Goal: Task Accomplishment & Management: Manage account settings

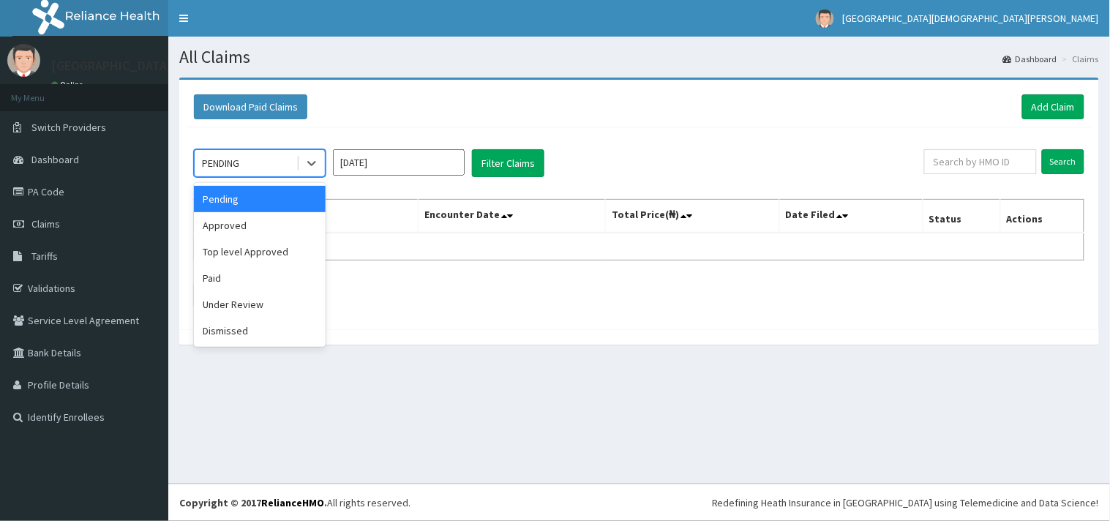
click at [236, 159] on div "PENDING" at bounding box center [220, 163] width 37 height 15
click at [230, 223] on div "Approved" at bounding box center [260, 225] width 132 height 26
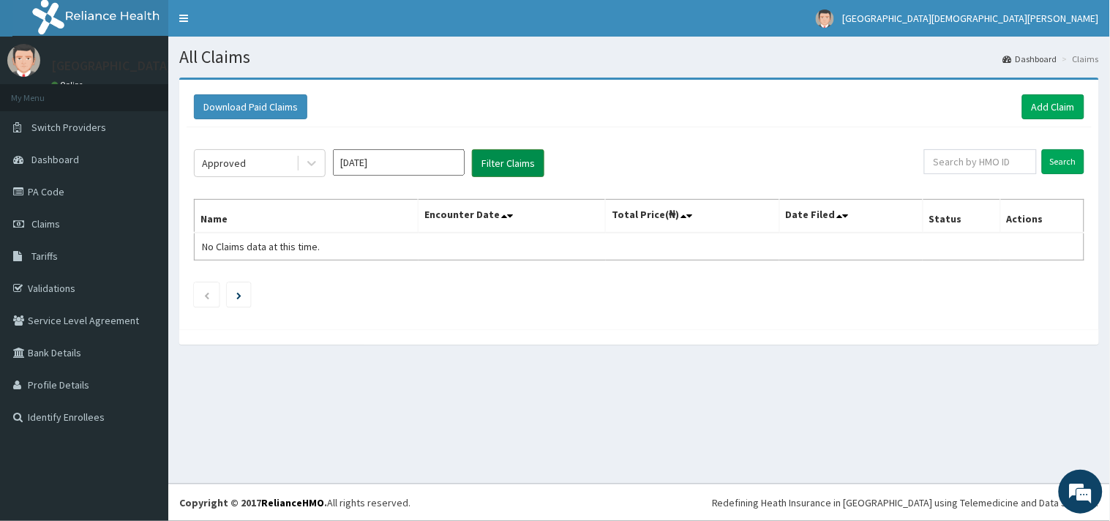
click at [498, 158] on button "Filter Claims" at bounding box center [508, 163] width 72 height 28
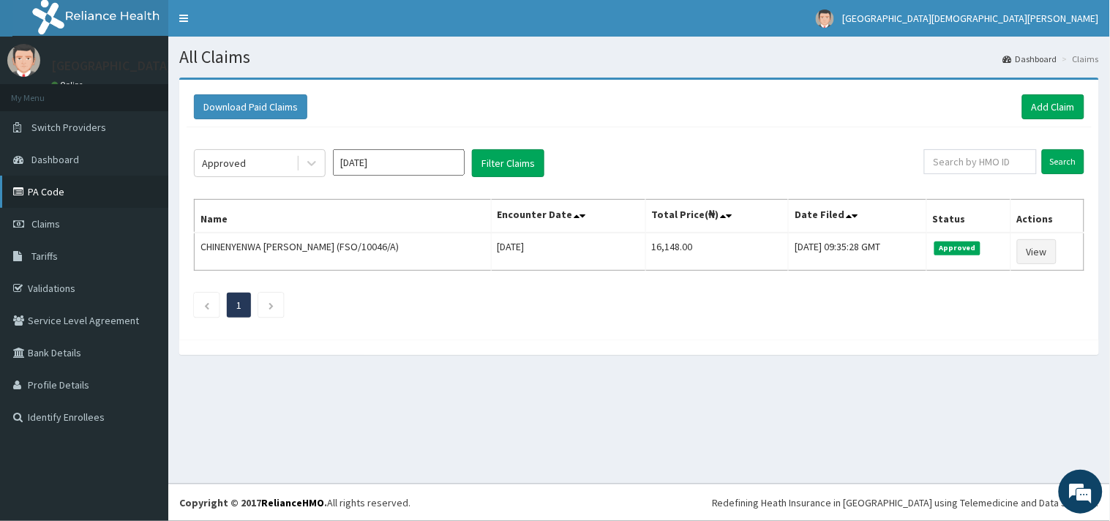
click at [54, 186] on link "PA Code" at bounding box center [84, 192] width 168 height 32
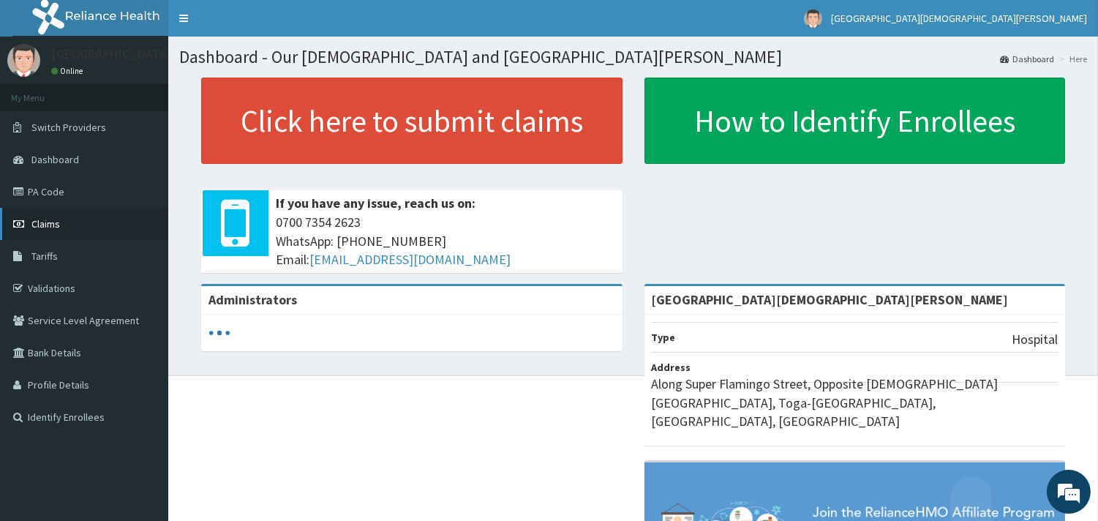
click at [48, 221] on span "Claims" at bounding box center [45, 223] width 29 height 13
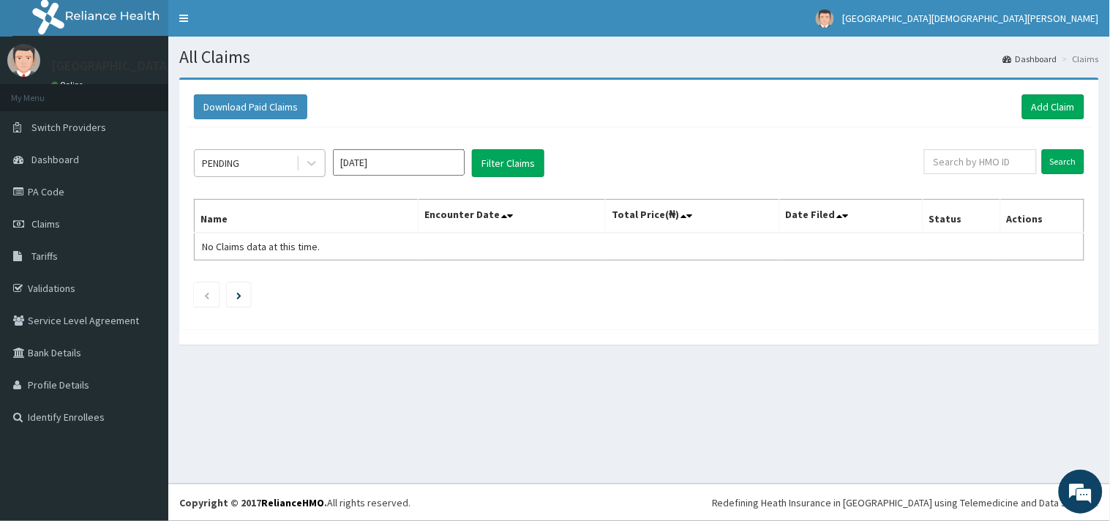
click at [269, 165] on div "PENDING" at bounding box center [246, 162] width 102 height 23
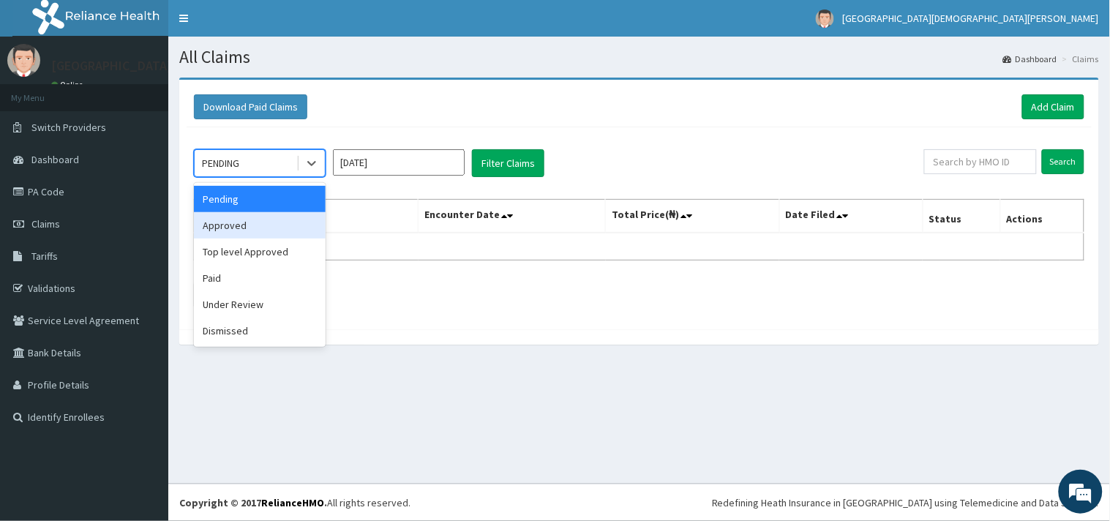
click at [267, 225] on div "Approved" at bounding box center [260, 225] width 132 height 26
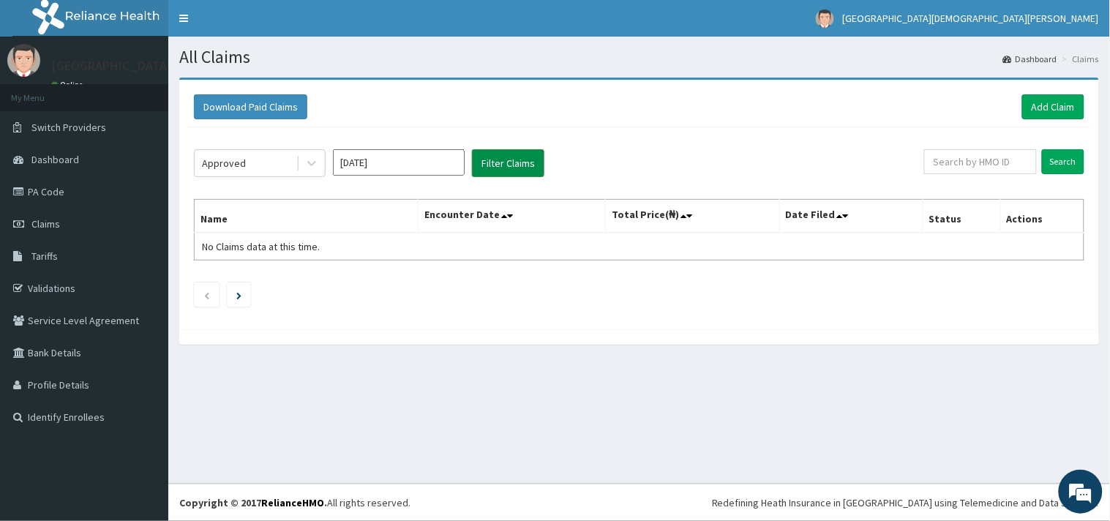
click at [500, 161] on button "Filter Claims" at bounding box center [508, 163] width 72 height 28
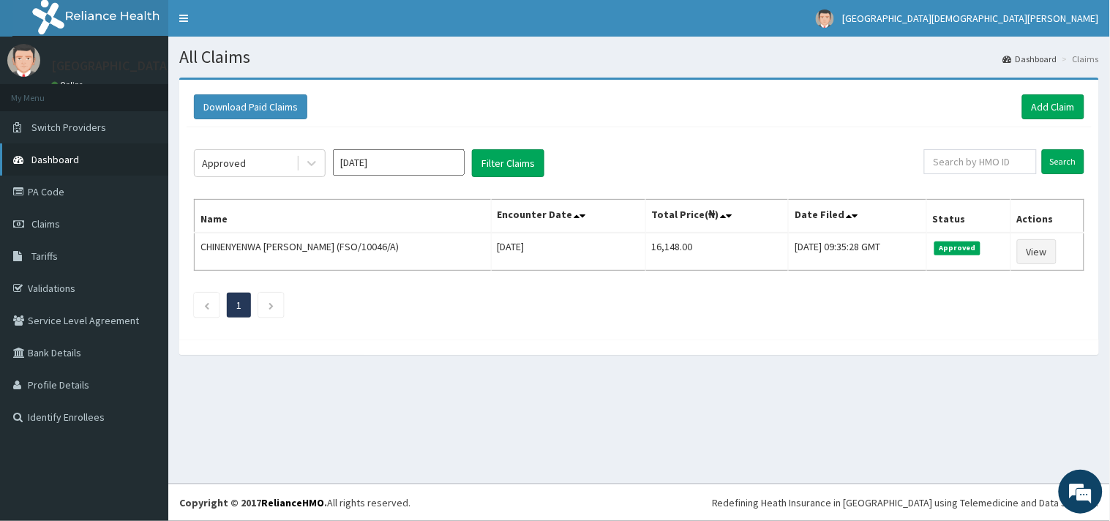
click at [44, 159] on span "Dashboard" at bounding box center [55, 159] width 48 height 13
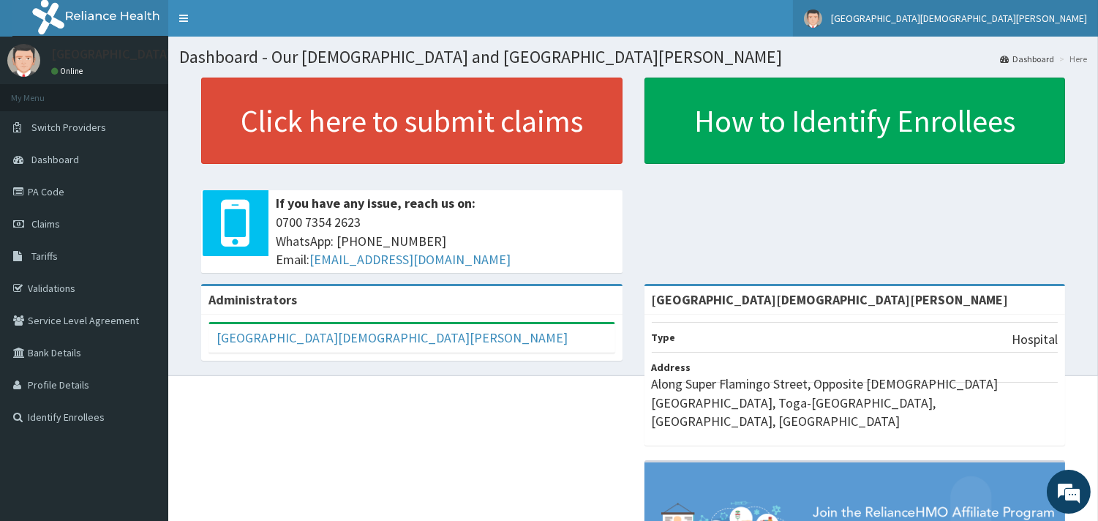
click at [1061, 15] on span "[GEOGRAPHIC_DATA][DEMOGRAPHIC_DATA][PERSON_NAME]" at bounding box center [959, 18] width 256 height 13
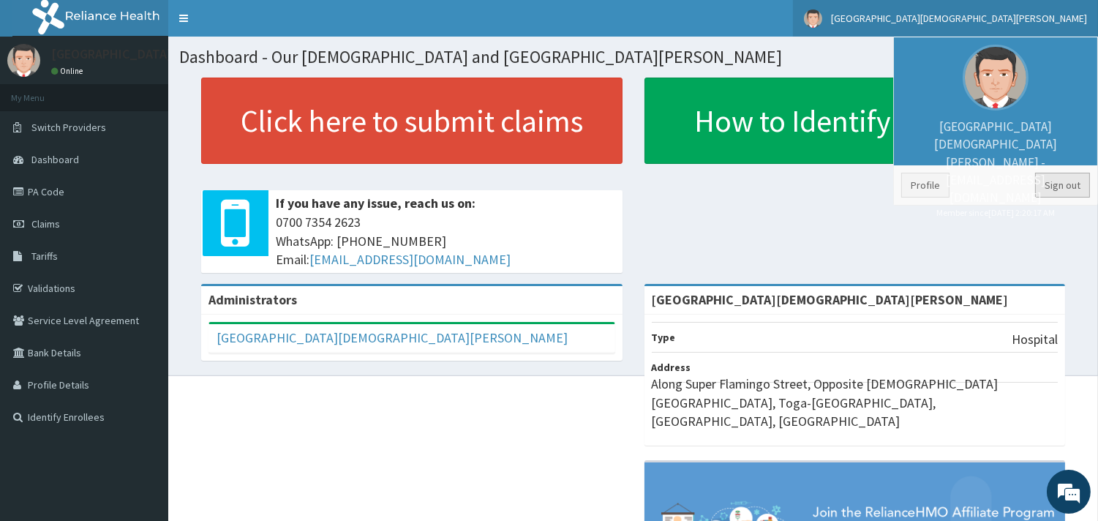
click at [1059, 184] on link "Sign out" at bounding box center [1062, 185] width 55 height 25
